Goal: Transaction & Acquisition: Purchase product/service

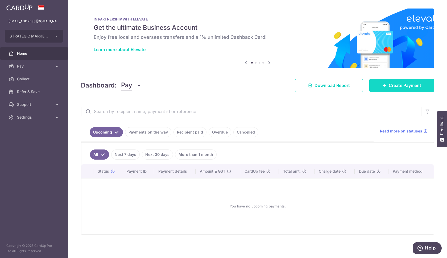
click at [391, 88] on span "Create Payment" at bounding box center [405, 85] width 32 height 6
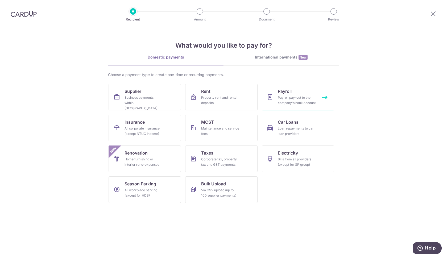
click at [285, 96] on div "Payroll pay-out to the company's bank account" at bounding box center [297, 100] width 38 height 11
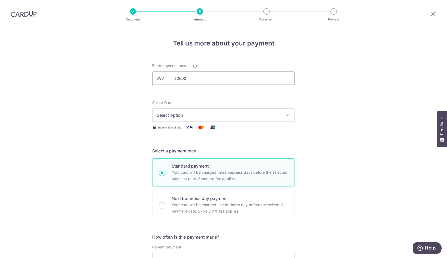
type input "300000"
type input "Create Schedule"
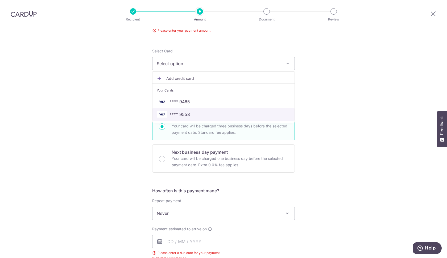
click at [193, 114] on span "**** 9558" at bounding box center [224, 114] width 134 height 6
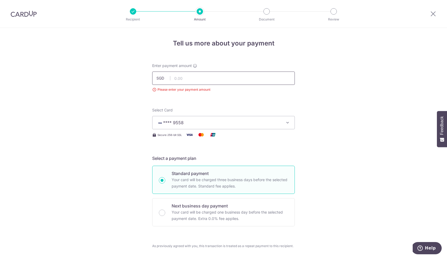
click at [198, 72] on input "text" at bounding box center [223, 78] width 143 height 13
type input "300,000.00"
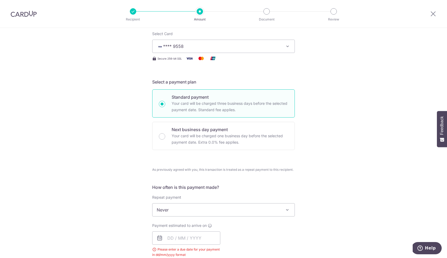
scroll to position [78, 0]
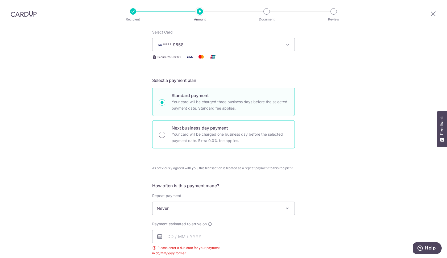
click at [160, 134] on input "Next business day payment Your card will be charged one business day before the…" at bounding box center [162, 135] width 6 height 6
radio input "true"
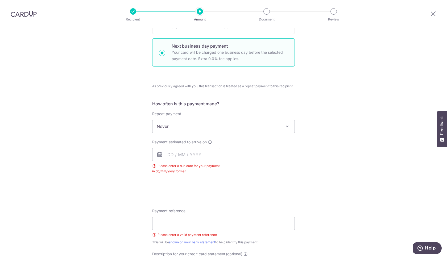
scroll to position [161, 0]
click at [174, 156] on input "text" at bounding box center [186, 154] width 68 height 13
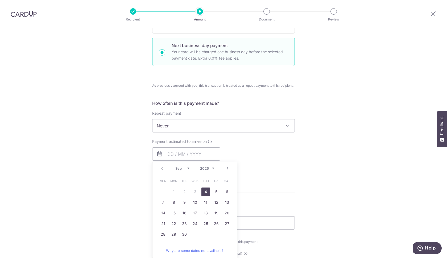
click at [206, 192] on link "4" at bounding box center [206, 192] width 9 height 9
type input "04/09/2025"
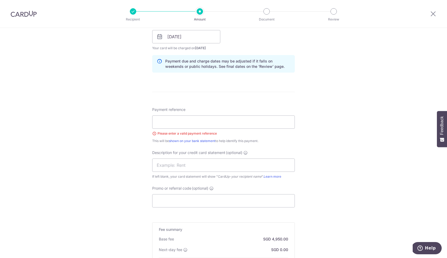
scroll to position [279, 0]
click at [218, 120] on input "Payment reference" at bounding box center [223, 121] width 143 height 13
click at [307, 128] on div "Tell us more about your payment Enter payment amount SGD 300,000.00 300000.00 P…" at bounding box center [223, 46] width 447 height 594
click at [247, 123] on input "Payroll" at bounding box center [223, 121] width 143 height 13
type input "P"
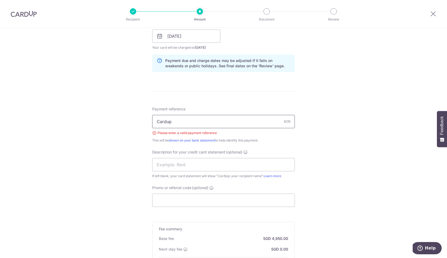
type input "Cardup"
click at [349, 163] on div "Tell us more about your payment Enter payment amount SGD 300,000.00 300000.00 P…" at bounding box center [223, 46] width 447 height 594
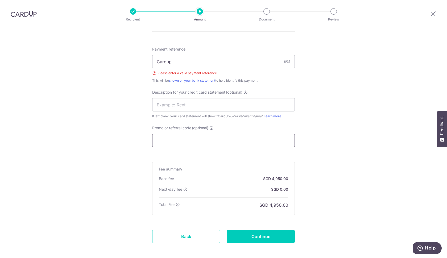
scroll to position [346, 0]
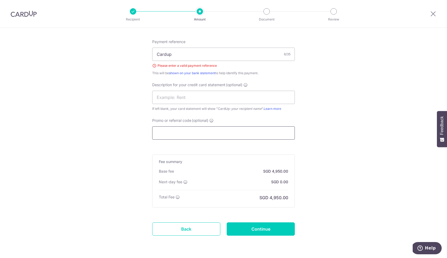
click at [252, 134] on input "Promo or referral code (optional)" at bounding box center [223, 133] width 143 height 13
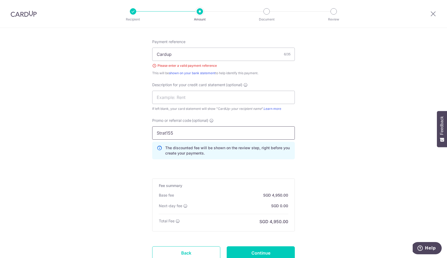
type input "Strat155"
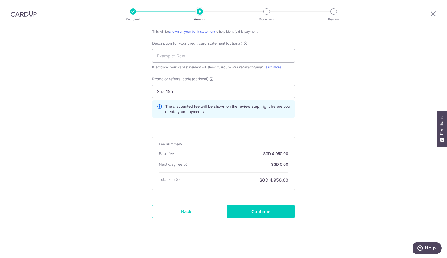
scroll to position [388, 0]
click at [272, 215] on input "Continue" at bounding box center [261, 211] width 68 height 13
type input "Create Schedule"
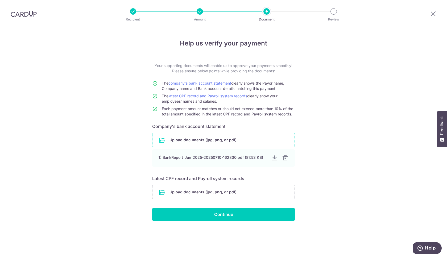
click at [232, 136] on input "file" at bounding box center [224, 140] width 142 height 14
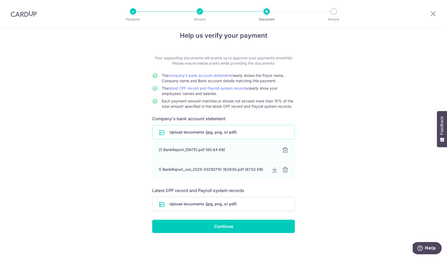
scroll to position [8, 0]
click at [286, 171] on div at bounding box center [285, 170] width 6 height 6
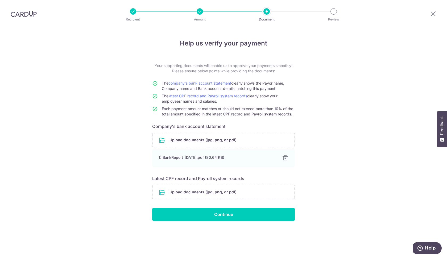
scroll to position [0, 0]
click at [251, 194] on input "file" at bounding box center [224, 192] width 142 height 14
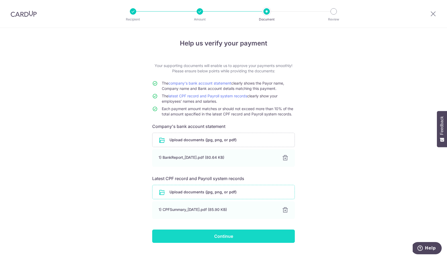
click at [201, 236] on input "Continue" at bounding box center [223, 236] width 143 height 13
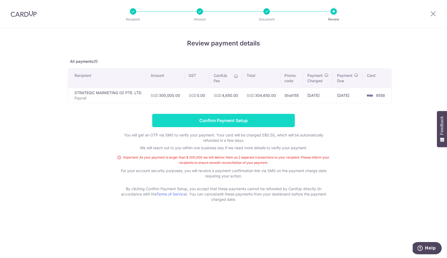
click at [229, 119] on input "Confirm Payment Setup" at bounding box center [223, 120] width 143 height 13
